Goal: Task Accomplishment & Management: Manage account settings

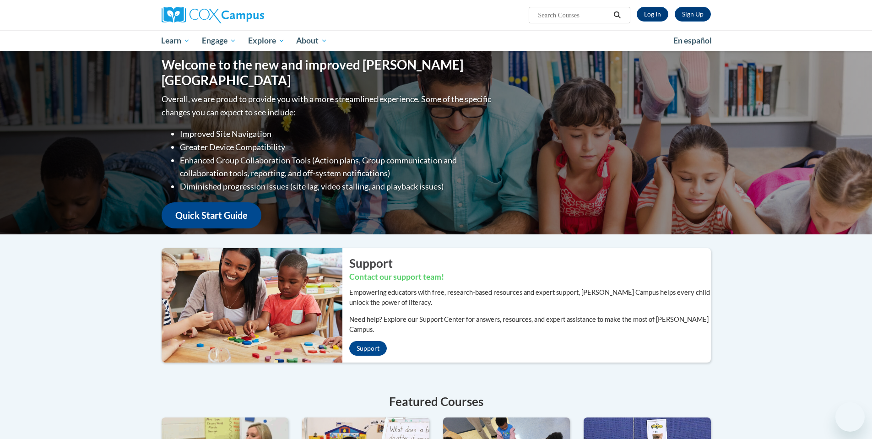
click at [650, 13] on link "Log In" at bounding box center [652, 14] width 32 height 15
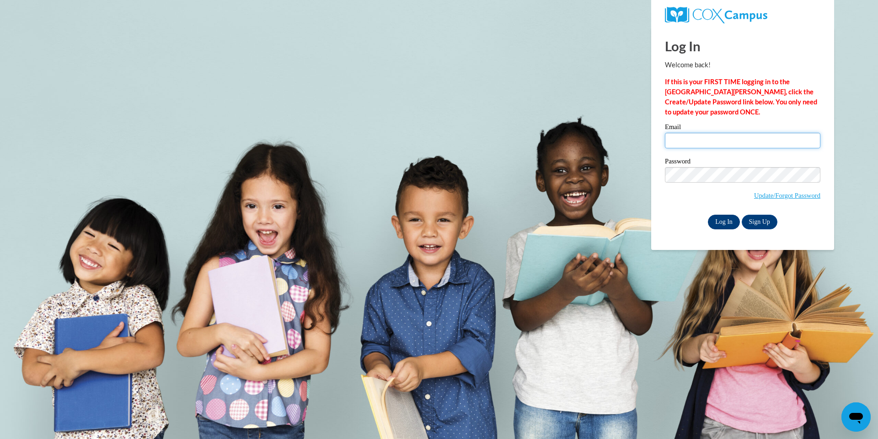
type input "[PERSON_NAME][EMAIL_ADDRESS][DOMAIN_NAME]"
click at [720, 221] on input "Log In" at bounding box center [724, 222] width 32 height 15
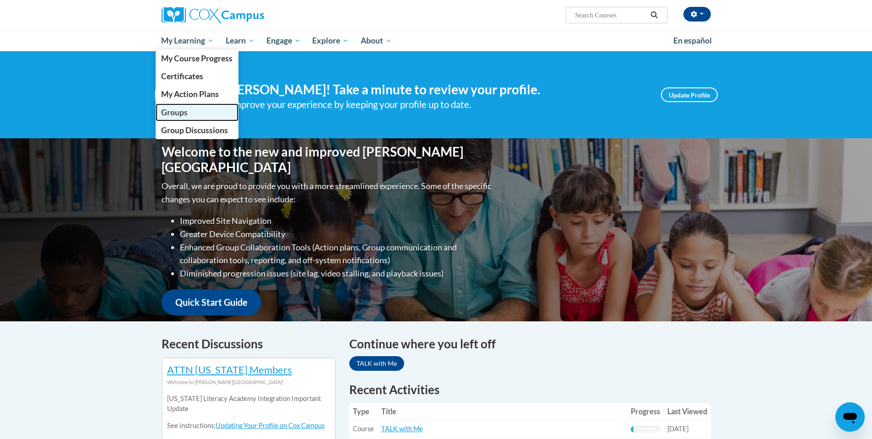
click at [177, 109] on span "Groups" at bounding box center [174, 113] width 27 height 10
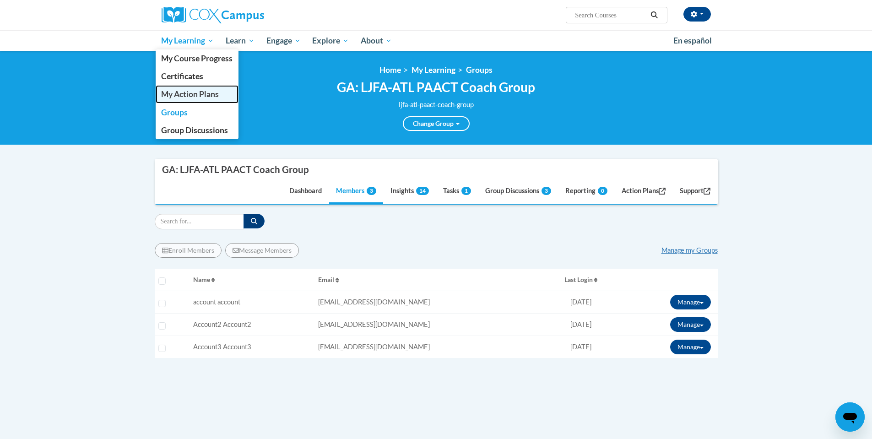
click at [201, 94] on span "My Action Plans" at bounding box center [190, 94] width 58 height 10
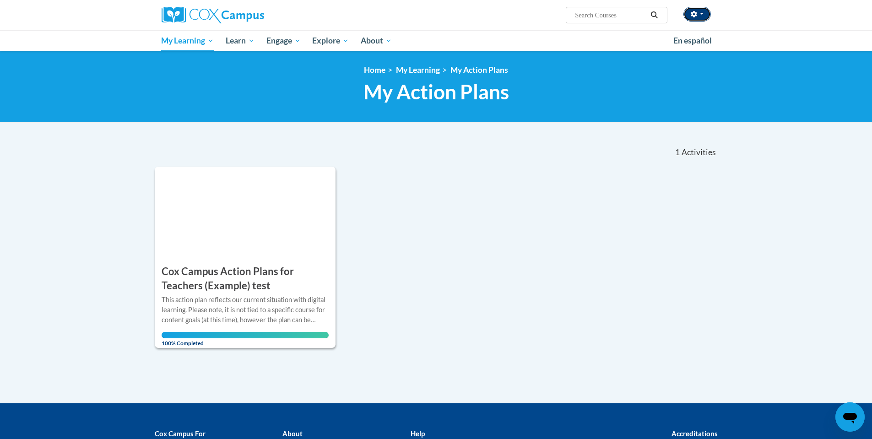
click at [700, 17] on button "button" at bounding box center [696, 14] width 27 height 15
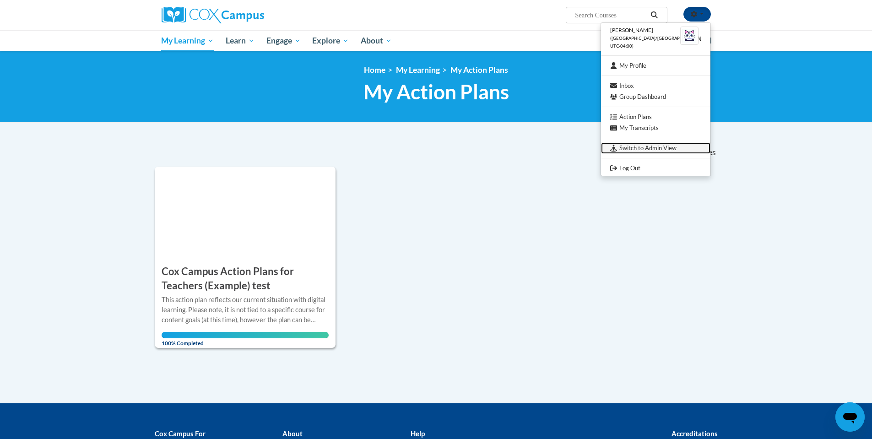
click at [653, 146] on link "Switch to Admin View" at bounding box center [655, 147] width 109 height 11
